Goal: Transaction & Acquisition: Purchase product/service

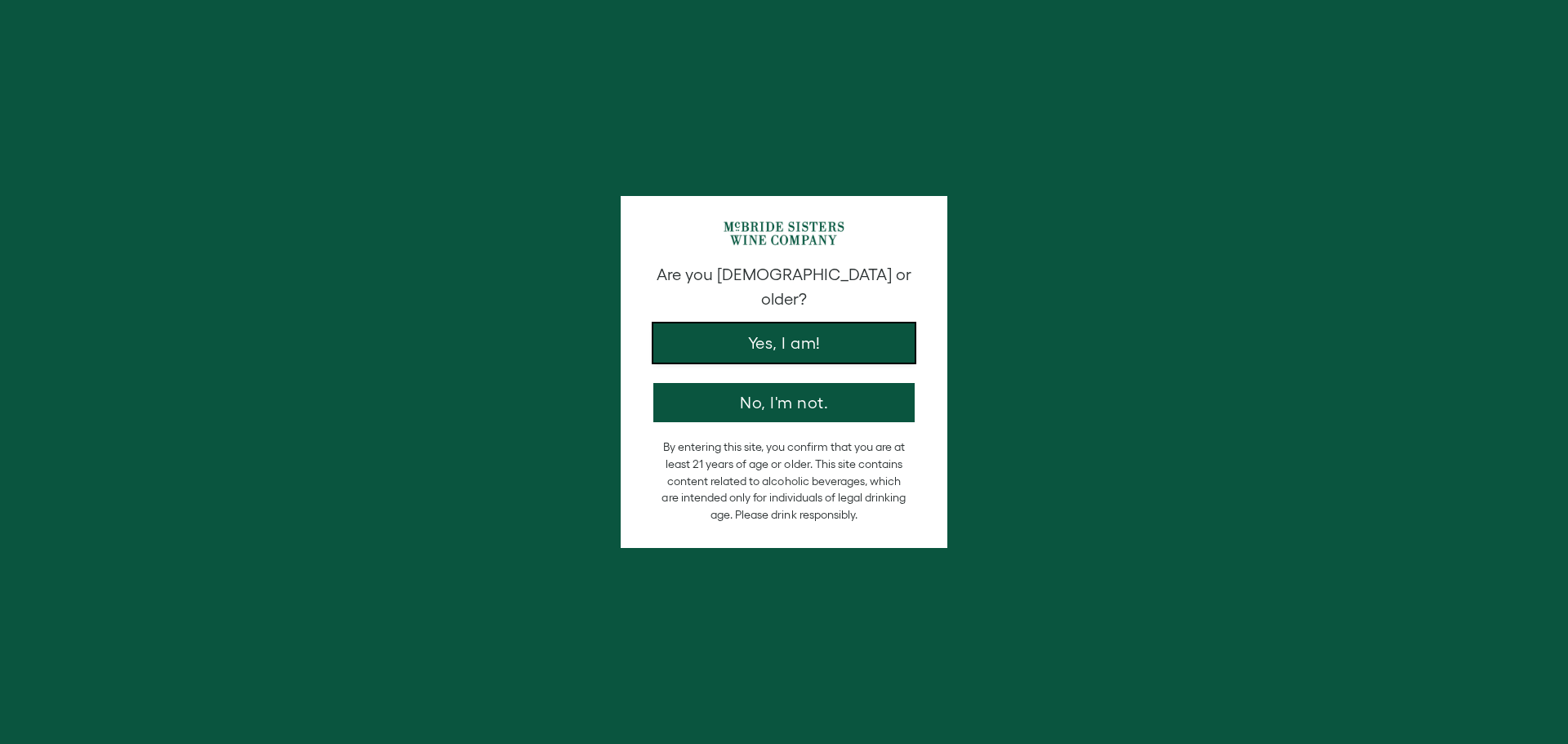
click at [819, 324] on button "Yes, I am!" at bounding box center [784, 343] width 261 height 39
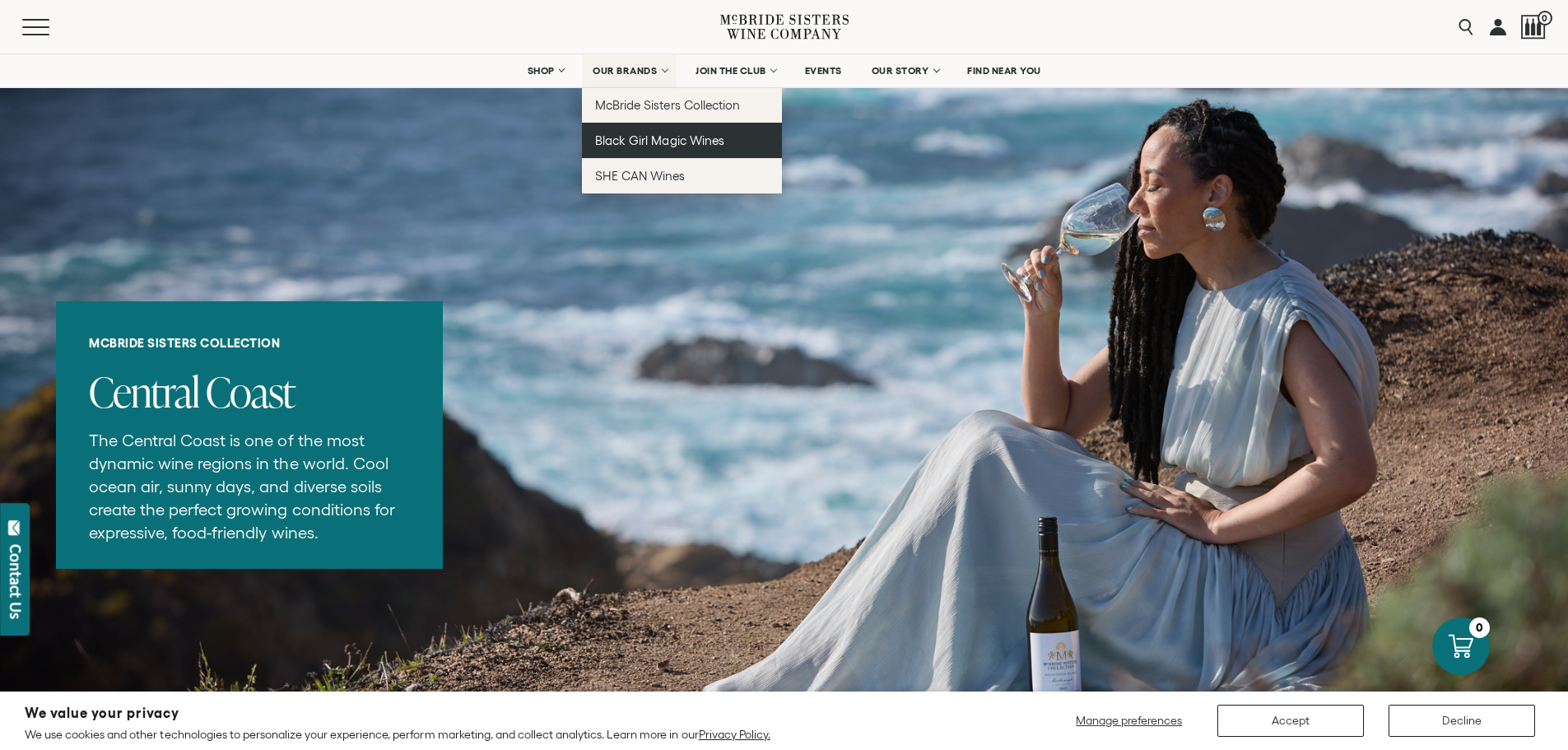
click at [632, 146] on span "Black Girl Magic Wines" at bounding box center [659, 141] width 128 height 14
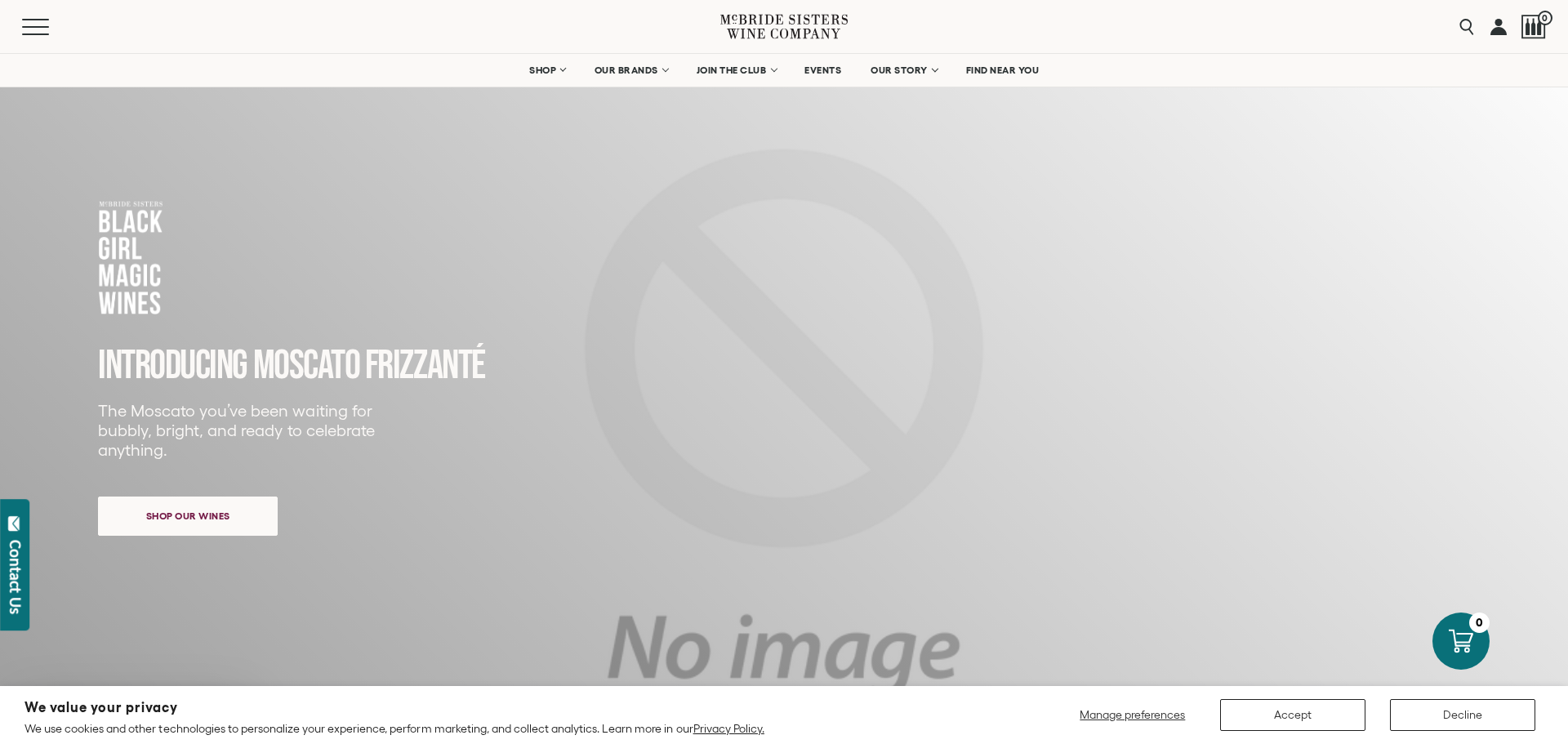
click at [146, 512] on div "Close dialog Discover Our Collections Join our community to receive exclusive u…" at bounding box center [784, 372] width 1568 height 744
click at [175, 510] on span "Shop our wines" at bounding box center [188, 512] width 141 height 32
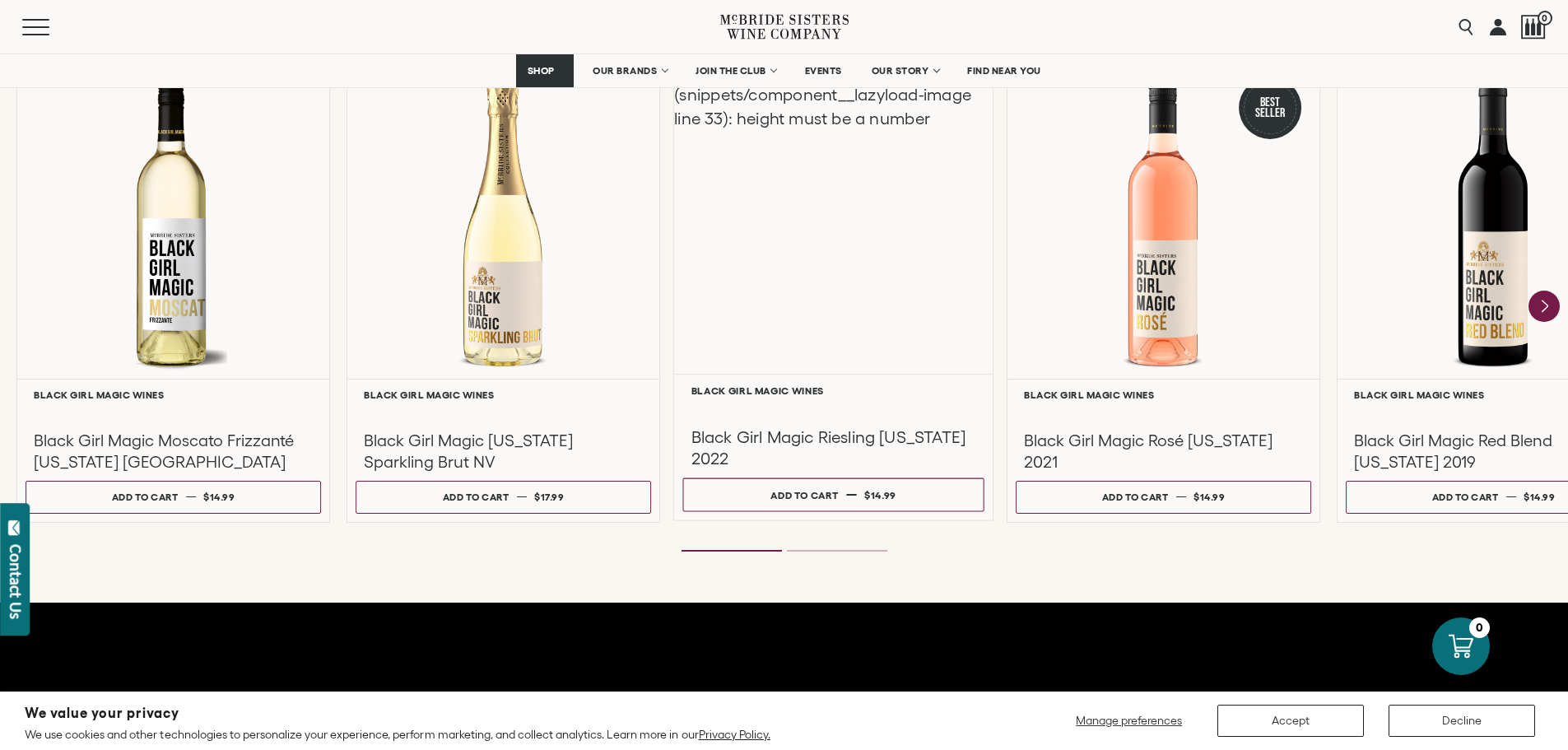
scroll to position [1477, 0]
